Goal: Task Accomplishment & Management: Manage account settings

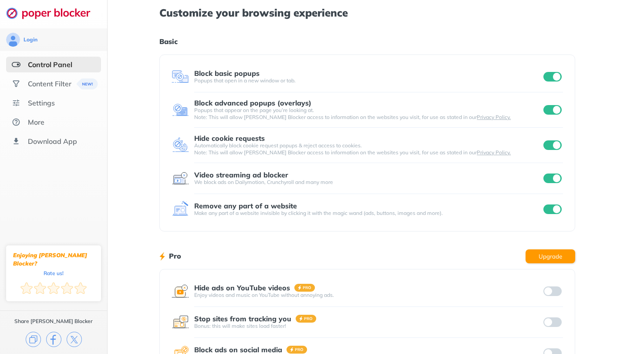
click at [545, 72] on div at bounding box center [552, 77] width 21 height 10
click at [547, 77] on input "checkbox" at bounding box center [553, 77] width 18 height 10
click at [539, 119] on div "Popups that appear on the page you’re looking at. Note: This will allow [PERSON…" at bounding box center [368, 114] width 348 height 14
click at [551, 103] on div "Block advanced popups (overlays) Popups that appear on the page you’re looking …" at bounding box center [367, 110] width 391 height 22
click at [549, 107] on input "checkbox" at bounding box center [553, 110] width 18 height 10
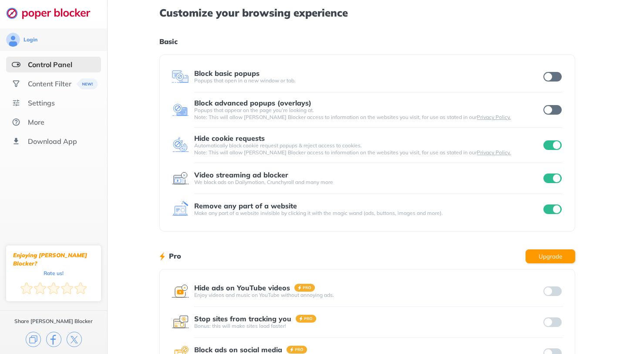
click at [554, 147] on input "checkbox" at bounding box center [553, 145] width 18 height 10
click at [554, 175] on div "Login Control Panel Content Filter Settings More Download App Enjoying [PERSON_…" at bounding box center [313, 225] width 627 height 450
click at [553, 179] on input "checkbox" at bounding box center [553, 178] width 18 height 10
click at [551, 206] on div "Login Control Panel Content Filter Settings More Download App Enjoying [PERSON_…" at bounding box center [313, 225] width 627 height 450
click at [550, 211] on input "checkbox" at bounding box center [553, 209] width 18 height 10
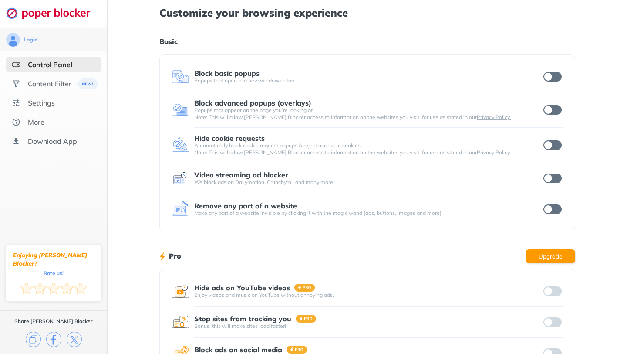
click at [556, 72] on input "checkbox" at bounding box center [553, 77] width 18 height 10
click at [550, 108] on input "checkbox" at bounding box center [553, 110] width 18 height 10
click at [553, 153] on div "Hide cookie requests Automatically block cookie request popups & reject access …" at bounding box center [367, 145] width 391 height 22
click at [552, 146] on input "checkbox" at bounding box center [553, 145] width 18 height 10
click at [552, 180] on input "checkbox" at bounding box center [553, 178] width 18 height 10
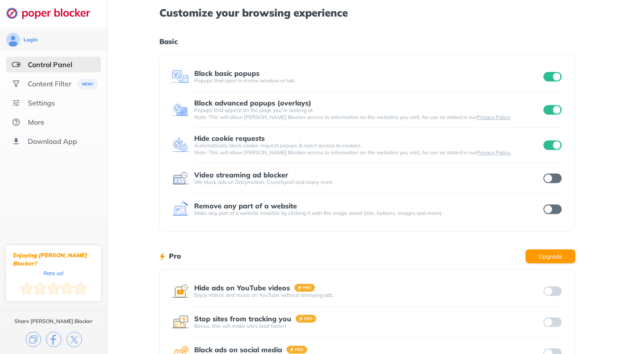
click at [559, 208] on input "checkbox" at bounding box center [553, 209] width 18 height 10
click at [554, 180] on input "checkbox" at bounding box center [553, 178] width 18 height 10
